Goal: Task Accomplishment & Management: Manage account settings

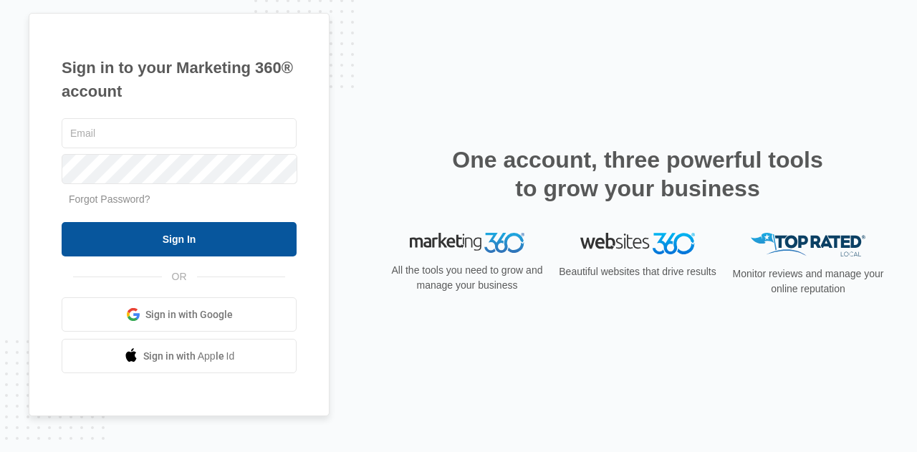
type input "[EMAIL_ADDRESS][DOMAIN_NAME]"
click at [219, 236] on input "Sign In" at bounding box center [179, 239] width 235 height 34
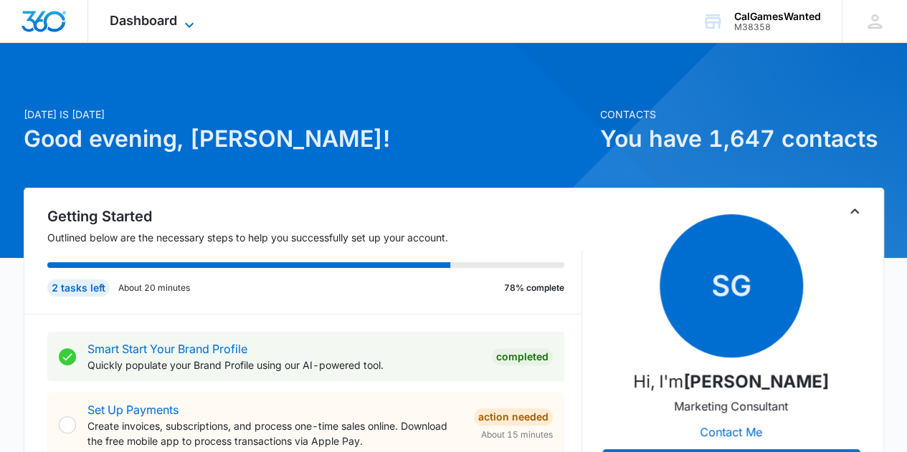
click at [188, 27] on icon at bounding box center [189, 24] width 9 height 5
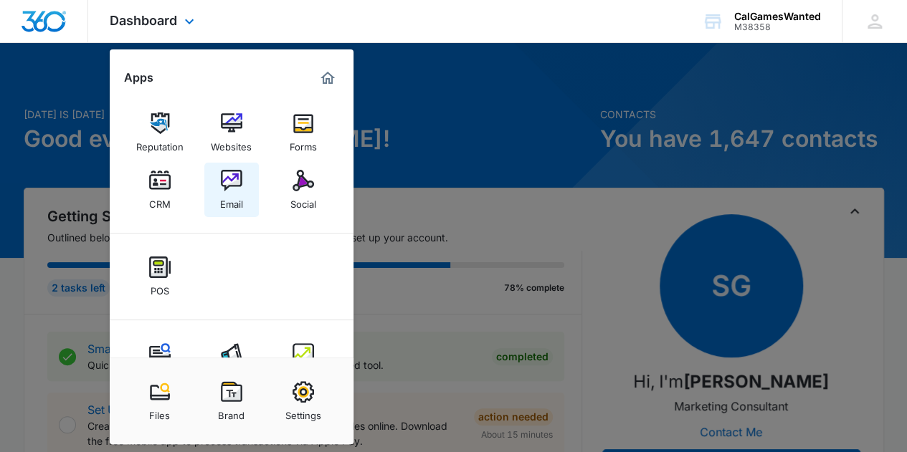
click at [233, 187] on img at bounding box center [232, 181] width 22 height 22
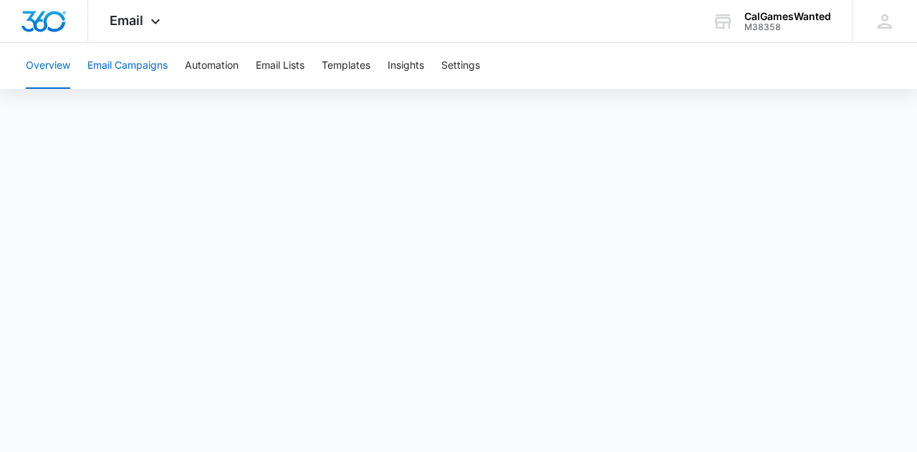
click at [125, 62] on button "Email Campaigns" at bounding box center [127, 66] width 80 height 46
click at [206, 67] on button "Automation" at bounding box center [212, 66] width 54 height 46
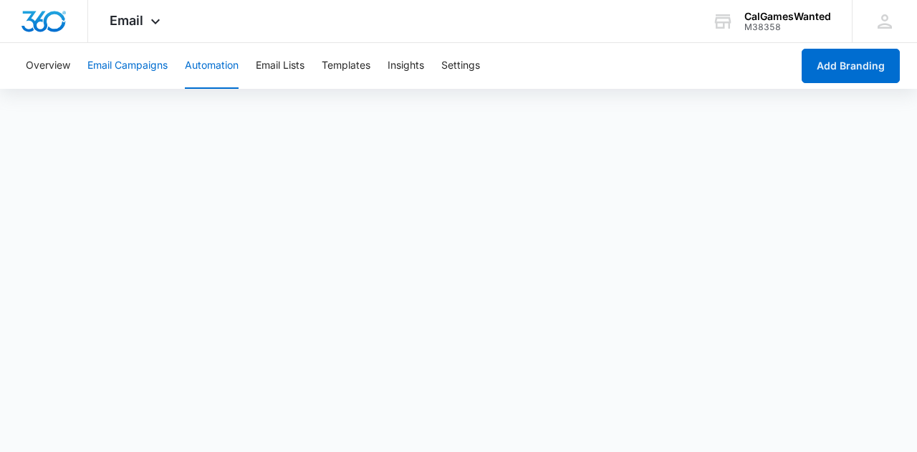
click at [133, 65] on button "Email Campaigns" at bounding box center [127, 66] width 80 height 46
